Goal: Information Seeking & Learning: Learn about a topic

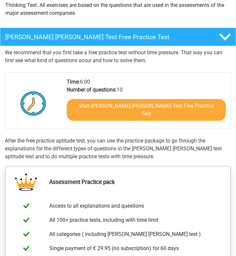
scroll to position [90, 0]
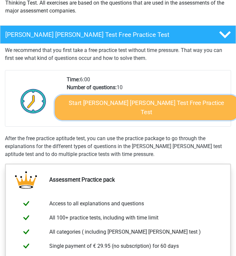
click at [128, 105] on link "Start Watson Glaser Test Free Practice Test" at bounding box center [146, 107] width 183 height 25
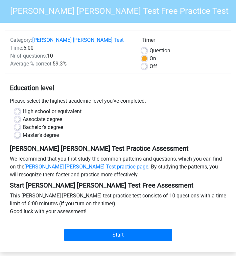
scroll to position [54, 0]
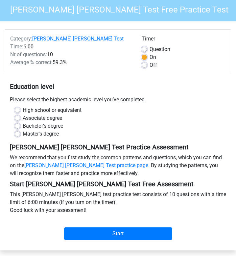
click at [49, 106] on label "High school or equivalent" at bounding box center [52, 110] width 59 height 8
click at [20, 106] on input "High school or equivalent" at bounding box center [17, 109] width 5 height 7
radio input "true"
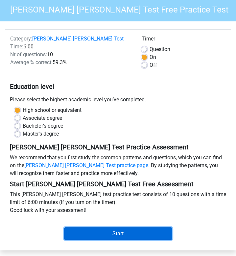
click at [115, 227] on input "Start" at bounding box center [118, 233] width 108 height 12
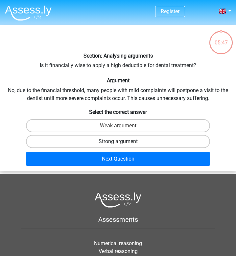
click at [135, 144] on label "Strong argument" at bounding box center [118, 141] width 184 height 13
click at [122, 144] on input "Strong argument" at bounding box center [120, 143] width 4 height 4
radio input "true"
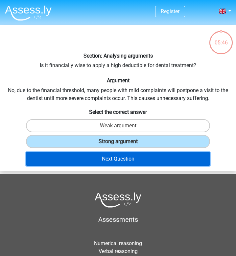
click at [131, 161] on button "Next Question" at bounding box center [118, 159] width 184 height 14
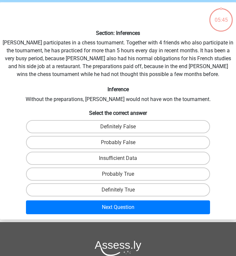
scroll to position [25, 0]
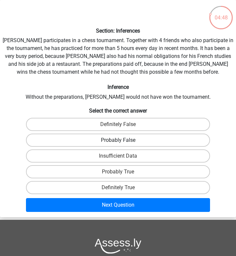
click at [136, 140] on label "Probably False" at bounding box center [118, 140] width 184 height 13
click at [122, 140] on input "Probably False" at bounding box center [120, 142] width 4 height 4
radio input "true"
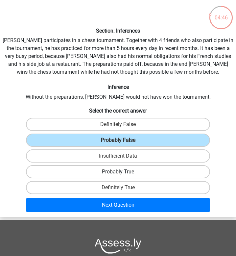
click at [139, 172] on label "Probably True" at bounding box center [118, 171] width 184 height 13
click at [122, 172] on input "Probably True" at bounding box center [120, 174] width 4 height 4
radio input "true"
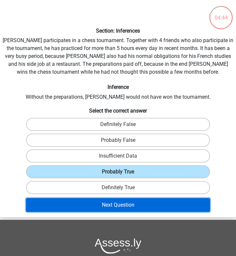
click at [130, 208] on button "Next Question" at bounding box center [118, 205] width 184 height 14
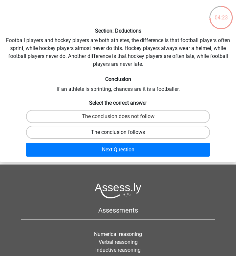
click at [136, 131] on label "The conclusion follows" at bounding box center [118, 132] width 184 height 13
click at [122, 132] on input "The conclusion follows" at bounding box center [120, 134] width 4 height 4
radio input "true"
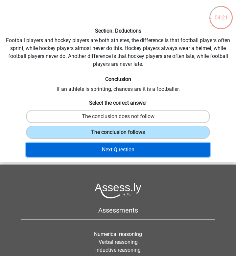
click at [130, 147] on button "Next Question" at bounding box center [118, 150] width 184 height 14
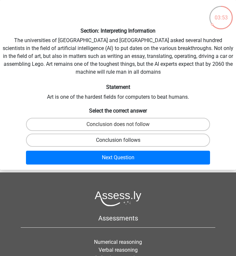
click at [101, 140] on label "Conclusion follows" at bounding box center [118, 140] width 184 height 13
click at [118, 140] on input "Conclusion follows" at bounding box center [120, 142] width 4 height 4
radio input "true"
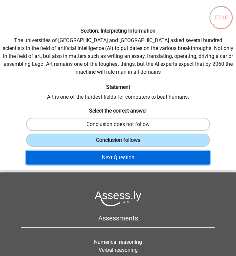
click at [103, 160] on button "Next Question" at bounding box center [118, 158] width 184 height 14
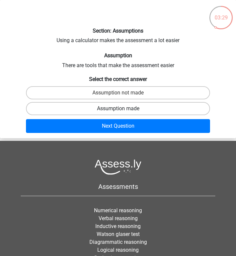
click at [120, 108] on label "Assumption made" at bounding box center [118, 108] width 184 height 13
click at [120, 109] on input "Assumption made" at bounding box center [120, 111] width 4 height 4
radio input "true"
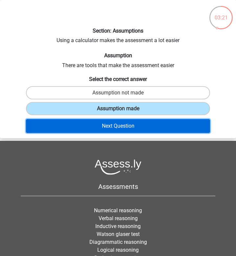
click at [121, 127] on button "Next Question" at bounding box center [118, 126] width 184 height 14
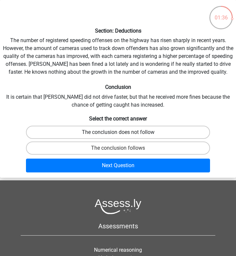
click at [136, 135] on label "The conclusion does not follow" at bounding box center [118, 132] width 184 height 13
click at [122, 135] on input "The conclusion does not follow" at bounding box center [120, 134] width 4 height 4
radio input "true"
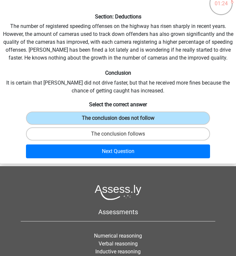
scroll to position [41, 0]
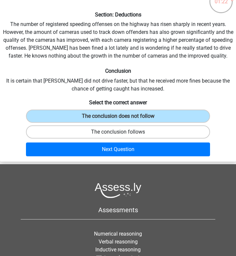
click at [154, 127] on label "The conclusion follows" at bounding box center [118, 131] width 184 height 13
click at [122, 132] on input "The conclusion follows" at bounding box center [120, 134] width 4 height 4
radio input "true"
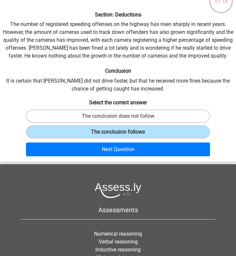
click at [154, 123] on div "The conclusion does not follow" at bounding box center [117, 116] width 235 height 16
click at [155, 120] on label "The conclusion does not follow" at bounding box center [118, 116] width 184 height 13
click at [122, 120] on input "The conclusion does not follow" at bounding box center [120, 118] width 4 height 4
radio input "true"
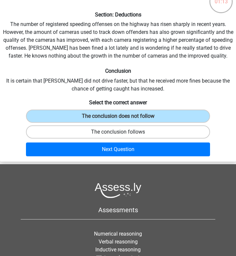
click at [153, 129] on label "The conclusion follows" at bounding box center [118, 131] width 184 height 13
click at [122, 132] on input "The conclusion follows" at bounding box center [120, 134] width 4 height 4
radio input "true"
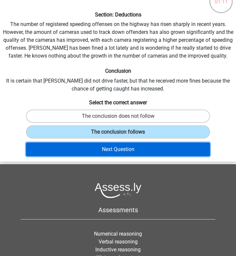
click at [148, 143] on button "Next Question" at bounding box center [118, 149] width 184 height 14
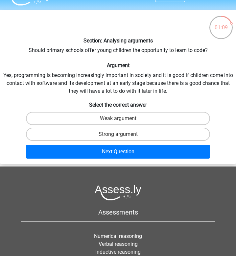
scroll to position [15, 0]
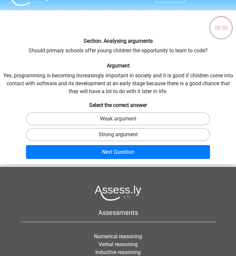
click at [111, 135] on label "Strong argument" at bounding box center [118, 134] width 184 height 13
click at [118, 135] on input "Strong argument" at bounding box center [120, 137] width 4 height 4
radio input "true"
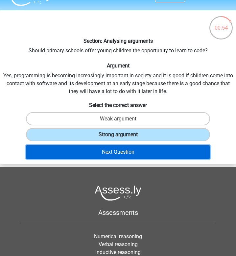
click at [111, 157] on button "Next Question" at bounding box center [118, 152] width 184 height 14
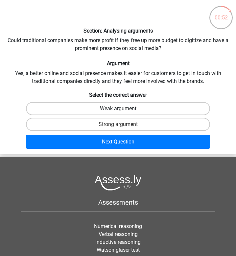
scroll to position [0, 0]
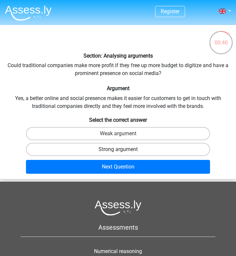
click at [126, 143] on label "Strong argument" at bounding box center [118, 149] width 184 height 13
click at [122, 149] on input "Strong argument" at bounding box center [120, 151] width 4 height 4
radio input "true"
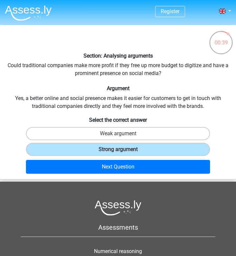
click at [126, 159] on div "Next Question" at bounding box center [118, 166] width 231 height 19
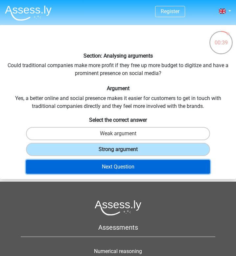
click at [126, 165] on button "Next Question" at bounding box center [118, 167] width 184 height 14
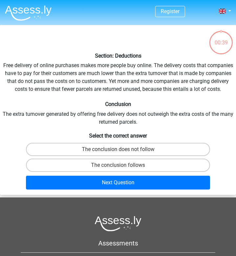
scroll to position [25, 0]
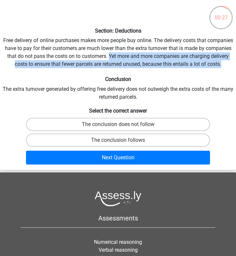
drag, startPoint x: 144, startPoint y: 58, endPoint x: 142, endPoint y: 70, distance: 12.3
click at [142, 70] on div "Section: Deductions Free delivery of online purchases makes more people buy onl…" at bounding box center [118, 85] width 236 height 164
click at [129, 147] on label "The conclusion follows" at bounding box center [118, 140] width 184 height 13
click at [122, 144] on input "The conclusion follows" at bounding box center [120, 142] width 4 height 4
radio input "true"
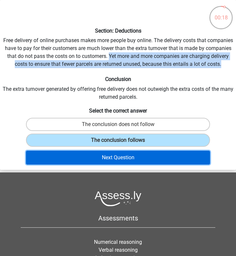
click at [124, 164] on button "Next Question" at bounding box center [118, 158] width 184 height 14
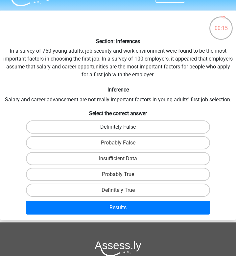
scroll to position [13, 0]
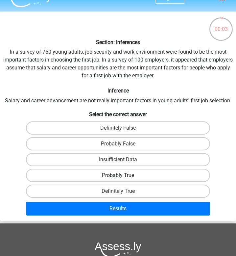
click at [129, 174] on label "Probably True" at bounding box center [118, 175] width 184 height 13
click at [122, 175] on input "Probably True" at bounding box center [120, 177] width 4 height 4
radio input "true"
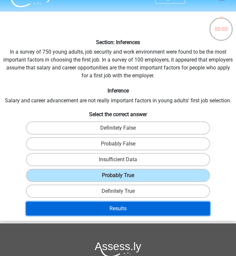
click at [126, 210] on button "Results" at bounding box center [118, 209] width 184 height 14
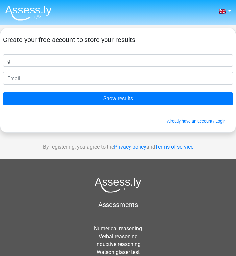
type input "Giselle"
click at [68, 86] on form "Create your free account to store your results Giselle Show results Already hav…" at bounding box center [118, 80] width 230 height 88
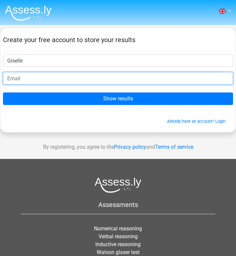
click at [68, 82] on input "email" at bounding box center [118, 78] width 230 height 12
type input "gisellerobinsonboutin@gmail.com"
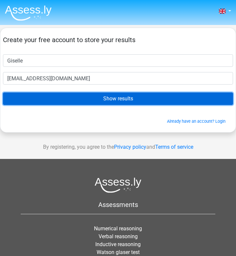
click at [85, 99] on input "Show results" at bounding box center [118, 98] width 230 height 12
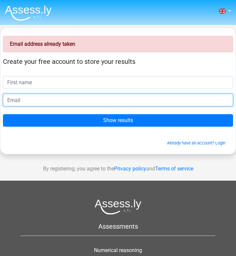
click at [51, 99] on input "email" at bounding box center [118, 100] width 230 height 12
type input "[EMAIL_ADDRESS][DOMAIN_NAME]"
click at [59, 98] on input "[EMAIL_ADDRESS][DOMAIN_NAME]" at bounding box center [118, 100] width 230 height 12
click at [50, 103] on input "[EMAIL_ADDRESS][DOMAIN_NAME]" at bounding box center [118, 100] width 230 height 12
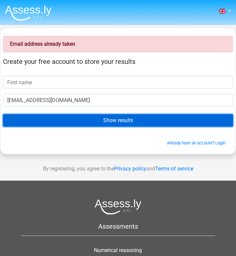
click at [54, 116] on input "Show results" at bounding box center [118, 120] width 230 height 12
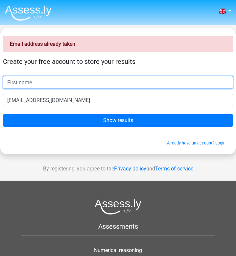
type input "Giselle"
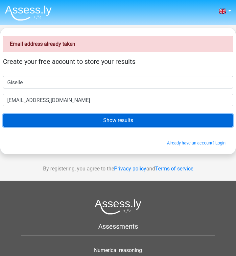
click at [62, 118] on input "Show results" at bounding box center [118, 120] width 230 height 12
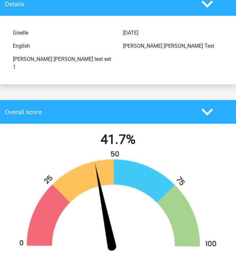
scroll to position [53, 0]
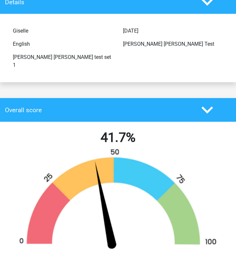
click at [209, 105] on icon at bounding box center [208, 110] width 12 height 12
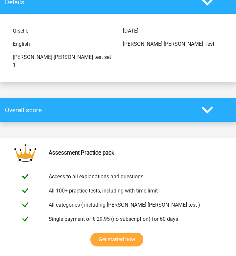
click at [209, 105] on icon at bounding box center [208, 110] width 12 height 12
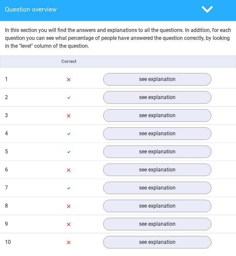
scroll to position [518, 0]
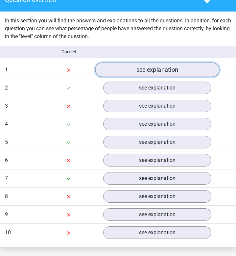
click at [161, 66] on link "see explanation" at bounding box center [157, 70] width 124 height 14
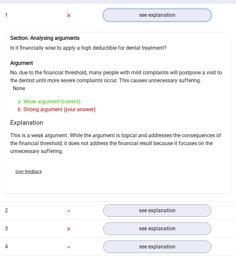
scroll to position [571, 0]
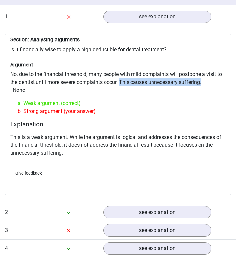
drag, startPoint x: 122, startPoint y: 74, endPoint x: 217, endPoint y: 71, distance: 95.1
click at [217, 71] on div "Section: Analysing arguments Is it financially wise to apply a high deductible …" at bounding box center [118, 114] width 226 height 161
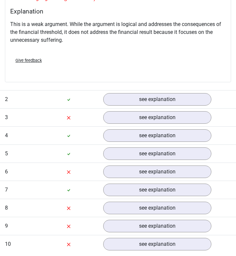
scroll to position [686, 0]
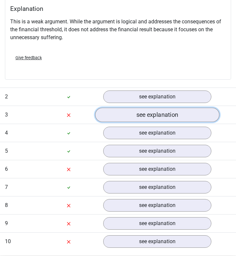
click at [153, 108] on link "see explanation" at bounding box center [157, 115] width 124 height 14
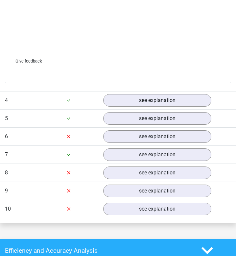
scroll to position [1075, 0]
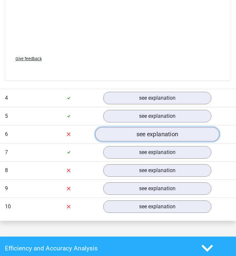
click at [148, 127] on link "see explanation" at bounding box center [157, 134] width 124 height 14
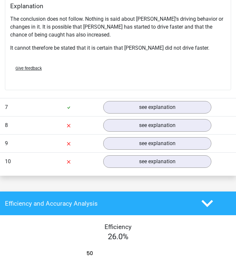
scroll to position [1351, 0]
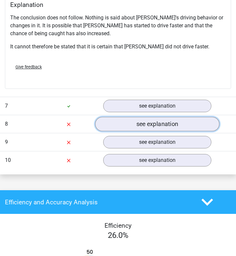
click at [151, 117] on link "see explanation" at bounding box center [157, 124] width 124 height 14
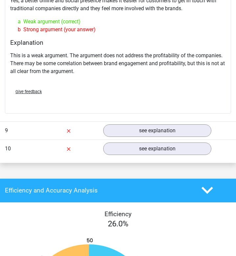
scroll to position [1584, 0]
